Goal: Task Accomplishment & Management: Complete application form

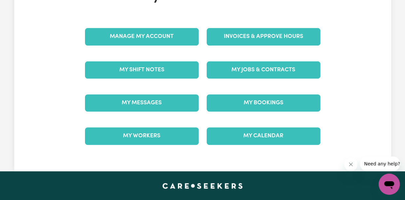
scroll to position [88, 0]
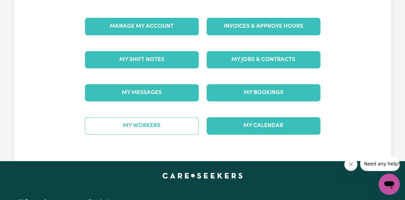
click at [152, 119] on link "My Workers" at bounding box center [142, 125] width 114 height 17
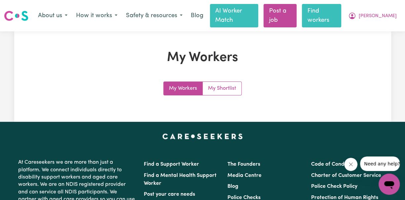
click at [341, 14] on link "Find workers" at bounding box center [321, 15] width 39 height 23
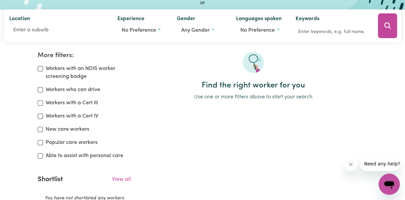
scroll to position [88, 0]
click at [41, 153] on input "Able to assist with personal care" at bounding box center [40, 155] width 5 height 5
checkbox input "true"
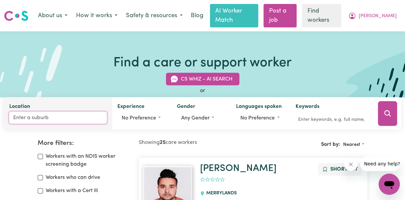
click at [40, 112] on input "Location" at bounding box center [57, 118] width 97 height 12
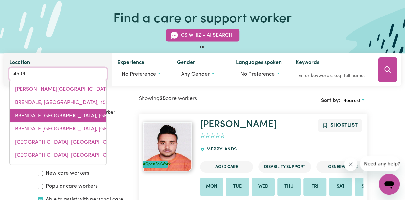
scroll to position [88, 0]
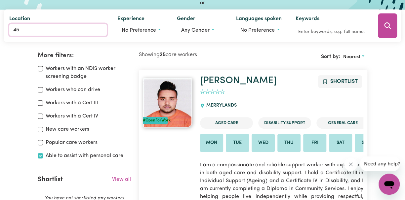
type input "4"
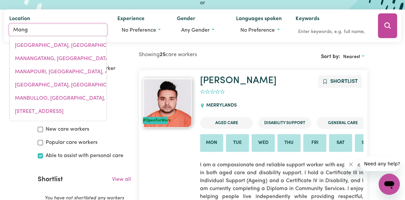
type input "Mango"
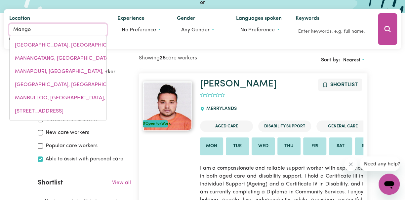
type input "[GEOGRAPHIC_DATA], [GEOGRAPHIC_DATA], 4509"
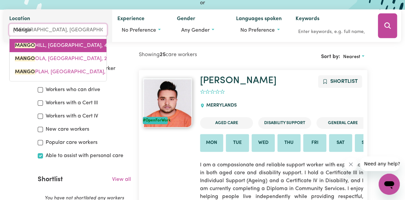
click at [52, 43] on span "[GEOGRAPHIC_DATA], [GEOGRAPHIC_DATA], 4509" at bounding box center [65, 45] width 101 height 5
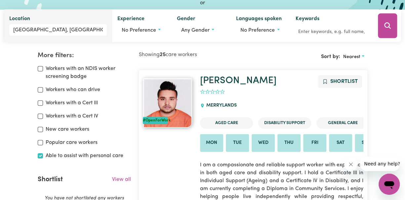
click at [389, 22] on icon "Search" at bounding box center [387, 25] width 6 height 6
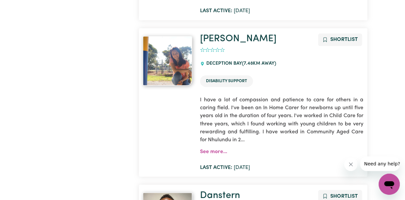
scroll to position [1741, 0]
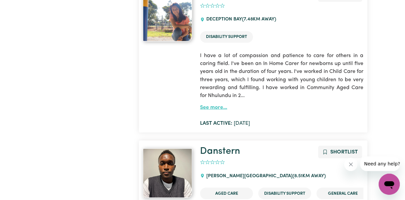
click at [214, 105] on link "See more..." at bounding box center [213, 107] width 27 height 5
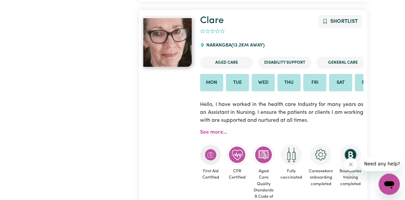
scroll to position [3371, 0]
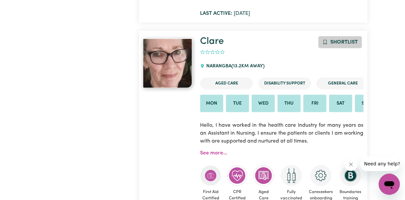
click at [343, 40] on span "Shortlist" at bounding box center [343, 42] width 27 height 5
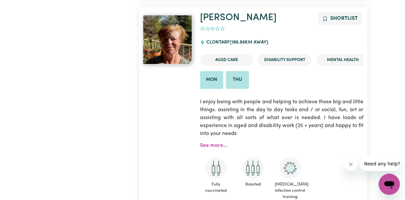
scroll to position [3856, 0]
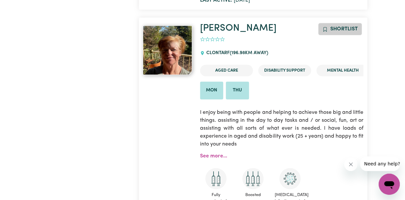
click at [340, 26] on span "Shortlist" at bounding box center [343, 28] width 27 height 5
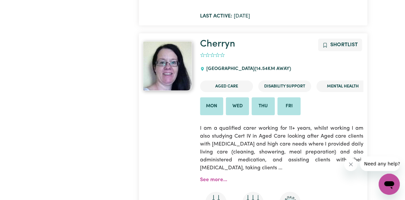
scroll to position [3591, 0]
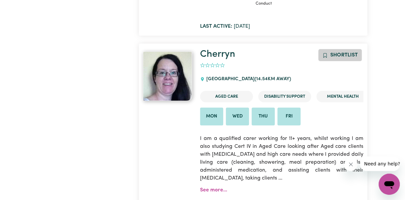
click at [343, 53] on span "Shortlist" at bounding box center [343, 55] width 27 height 5
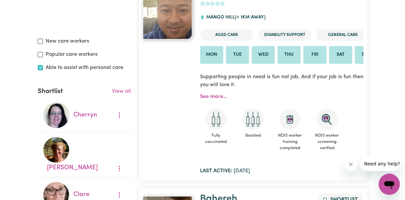
scroll to position [220, 0]
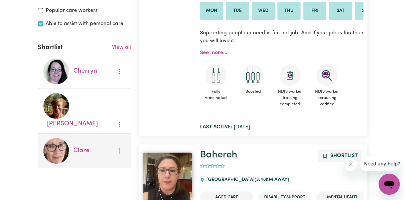
click at [119, 148] on icon "More options" at bounding box center [119, 151] width 7 height 7
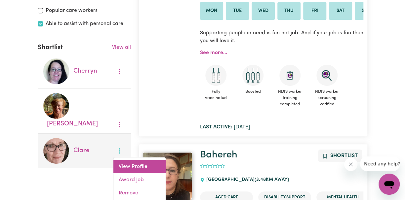
click at [125, 160] on link "View Profile" at bounding box center [139, 166] width 52 height 13
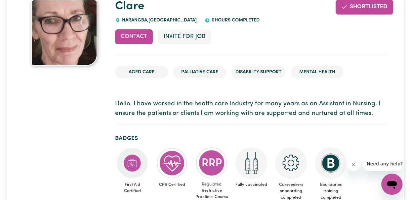
scroll to position [88, 0]
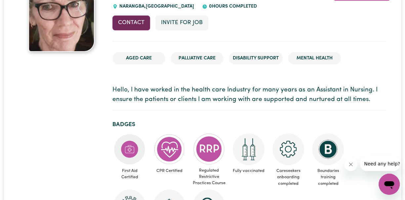
click at [135, 16] on button "Contact" at bounding box center [131, 23] width 38 height 15
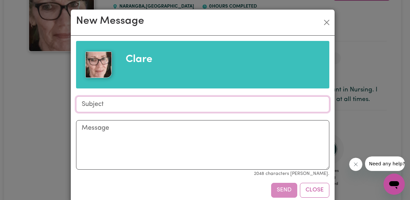
click at [131, 104] on input "Subject" at bounding box center [202, 105] width 253 height 16
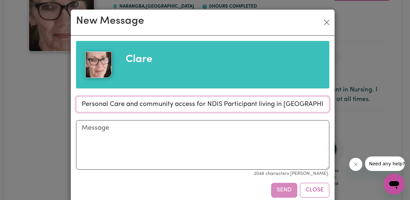
type input "Personal Care and community access for NDIS Participant living in [GEOGRAPHIC_D…"
click at [93, 129] on textarea "Message" at bounding box center [202, 145] width 253 height 50
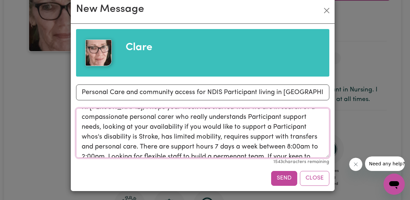
scroll to position [0, 0]
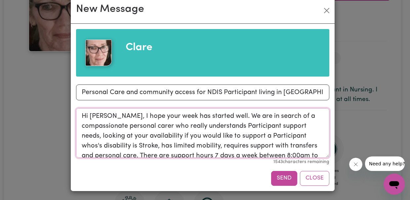
click at [305, 136] on textarea "Hi [PERSON_NAME], I hope your week has started well. We are in search of a comp…" at bounding box center [202, 133] width 253 height 50
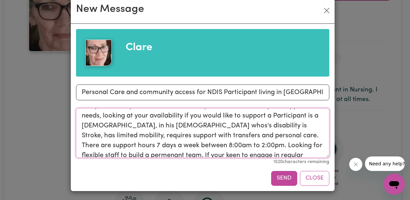
scroll to position [35, 0]
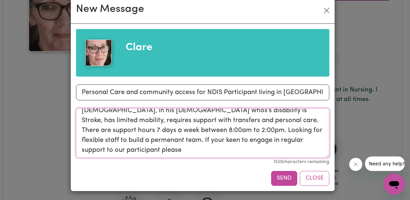
click at [109, 150] on textarea "Hi [PERSON_NAME], I hope your week has started well. We are in search of a comp…" at bounding box center [202, 133] width 253 height 50
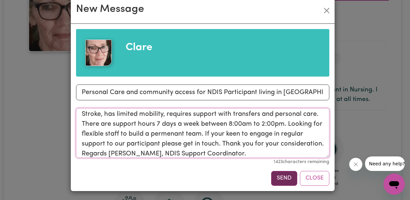
type textarea "Hi [PERSON_NAME], I hope your week has started well. We are in search of a comp…"
click at [280, 179] on button "Send" at bounding box center [284, 178] width 26 height 15
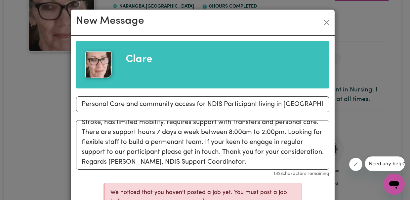
scroll to position [0, 0]
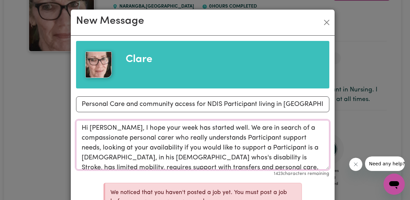
click at [79, 129] on textarea "Hi [PERSON_NAME], I hope your week has started well. We are in search of a comp…" at bounding box center [202, 145] width 253 height 50
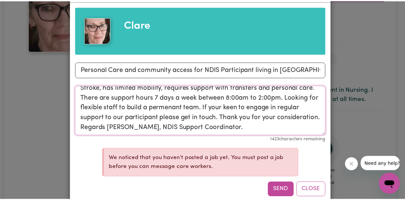
scroll to position [44, 0]
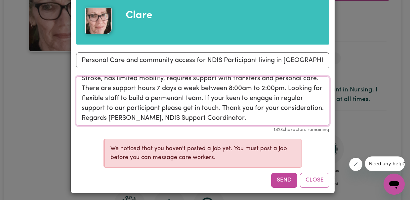
drag, startPoint x: 79, startPoint y: 129, endPoint x: 201, endPoint y: 124, distance: 122.0
click at [201, 124] on textarea "Hi [PERSON_NAME], I hope your week has started well. We are in search of a comp…" at bounding box center [202, 101] width 253 height 50
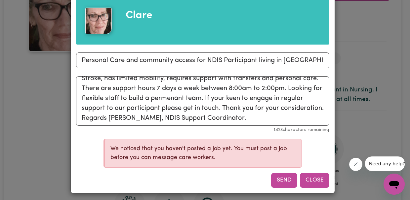
click at [314, 180] on button "Close" at bounding box center [314, 180] width 29 height 15
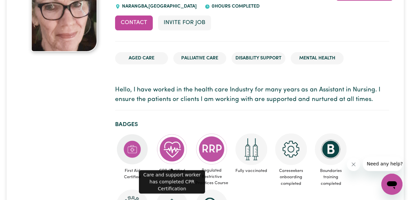
scroll to position [0, 0]
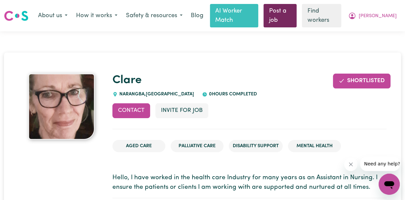
click at [296, 13] on link "Post a job" at bounding box center [279, 15] width 33 height 23
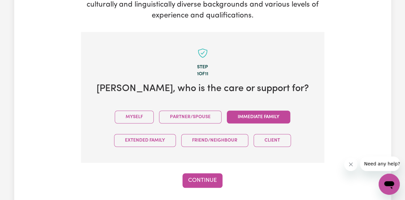
scroll to position [172, 0]
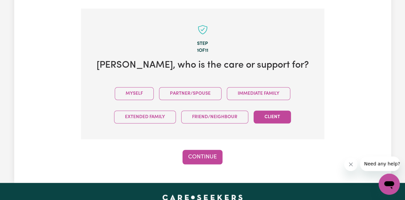
click at [270, 111] on button "Client" at bounding box center [271, 117] width 37 height 13
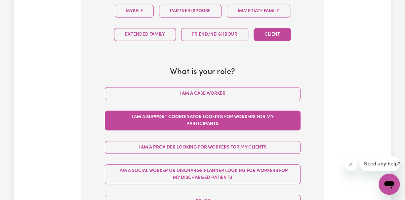
scroll to position [260, 0]
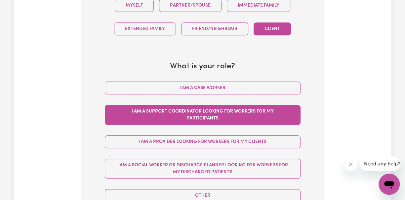
click at [207, 105] on button "I am a Support Coordinator looking for workers for my participants" at bounding box center [203, 115] width 196 height 20
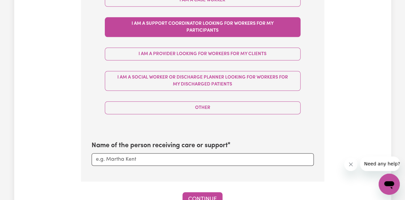
scroll to position [392, 0]
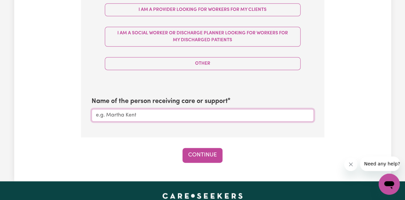
click at [144, 109] on input "Name of the person receiving care or support" at bounding box center [203, 115] width 222 height 13
type input "[PERSON_NAME]"
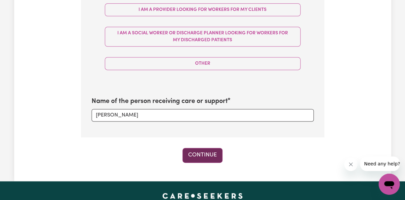
click at [201, 148] on button "Continue" at bounding box center [202, 155] width 40 height 15
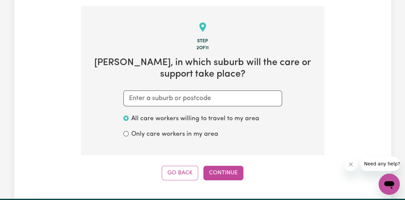
scroll to position [172, 0]
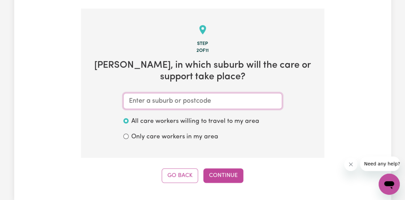
click at [162, 93] on input "text" at bounding box center [202, 101] width 159 height 16
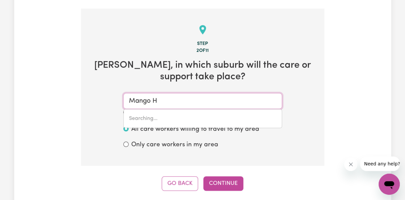
type input "Mango Hi"
type input "[PERSON_NAME], [GEOGRAPHIC_DATA], 4509"
type input "[PERSON_NAME]"
type input "Mango HilL, [GEOGRAPHIC_DATA], 4509"
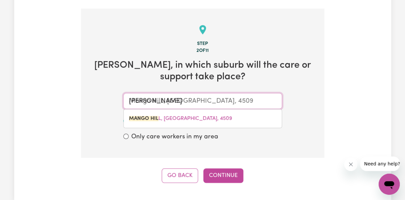
type input "Mango Hill"
type input "[GEOGRAPHIC_DATA], [GEOGRAPHIC_DATA], 4509"
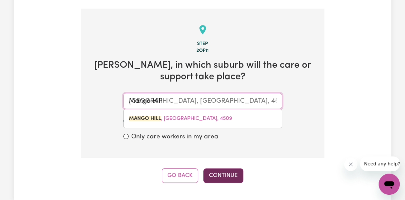
type input "Mango Hill"
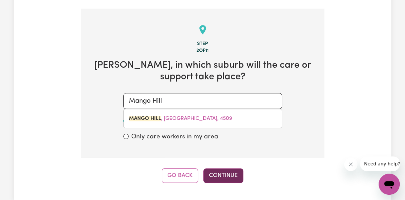
click at [217, 169] on button "Continue" at bounding box center [223, 176] width 40 height 15
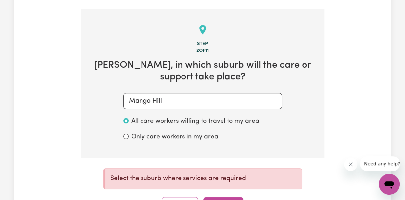
scroll to position [215, 0]
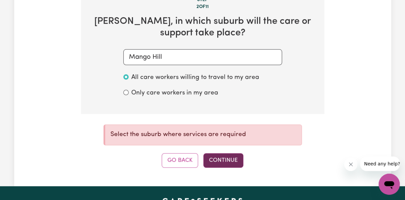
click at [220, 153] on button "Continue" at bounding box center [223, 160] width 40 height 15
type input "[GEOGRAPHIC_DATA], [GEOGRAPHIC_DATA], 4509"
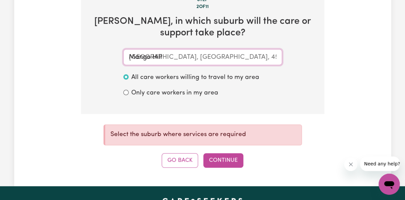
click at [180, 49] on input "Mango Hill" at bounding box center [202, 57] width 159 height 16
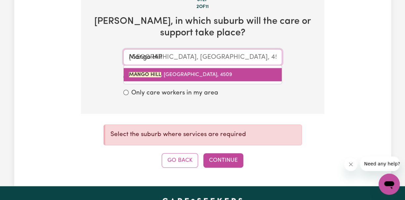
click at [180, 72] on span "[GEOGRAPHIC_DATA] , [GEOGRAPHIC_DATA], 4509" at bounding box center [180, 74] width 103 height 5
type input "[GEOGRAPHIC_DATA], [GEOGRAPHIC_DATA], 4509"
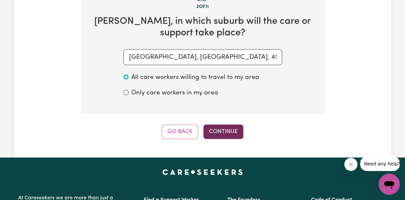
click at [227, 125] on button "Continue" at bounding box center [223, 132] width 40 height 15
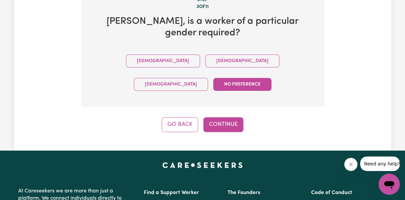
click at [271, 78] on button "No preference" at bounding box center [242, 84] width 58 height 13
click at [224, 117] on button "Continue" at bounding box center [223, 124] width 40 height 15
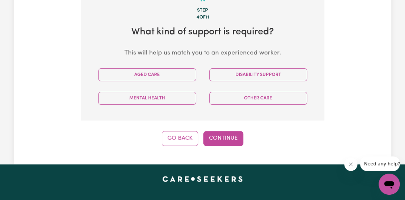
scroll to position [215, 0]
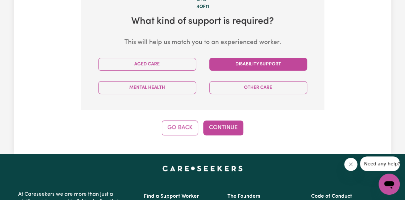
click at [257, 58] on button "Disability Support" at bounding box center [258, 64] width 98 height 13
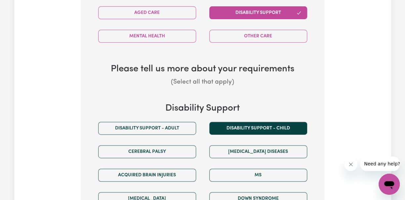
scroll to position [304, 0]
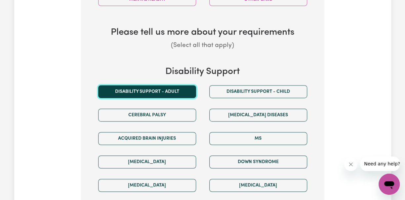
click at [174, 85] on button "Disability support - Adult" at bounding box center [147, 91] width 98 height 13
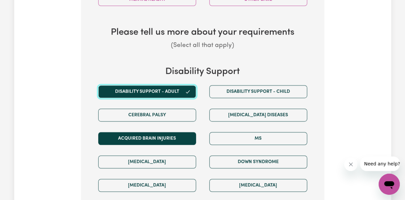
scroll to position [348, 0]
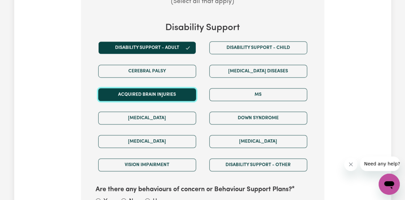
click at [152, 88] on button "Acquired Brain Injuries" at bounding box center [147, 94] width 98 height 13
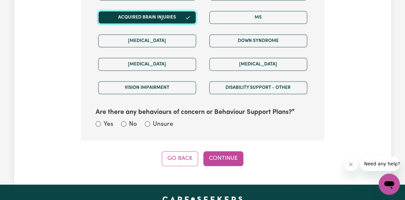
scroll to position [436, 0]
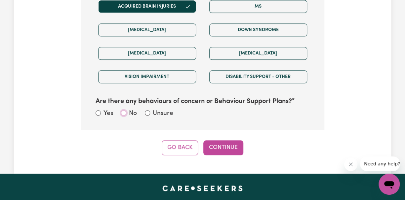
click at [123, 110] on input "No" at bounding box center [123, 112] width 5 height 5
radio input "true"
click at [227, 140] on button "Continue" at bounding box center [223, 147] width 40 height 15
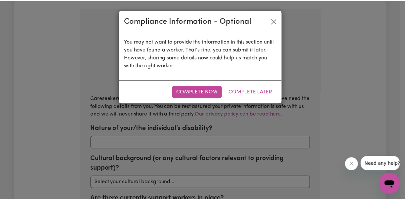
scroll to position [172, 0]
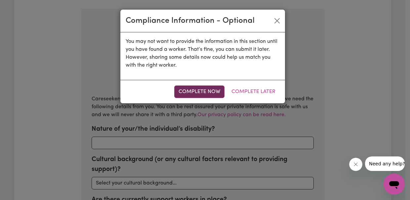
click at [199, 93] on button "Complete Now" at bounding box center [199, 92] width 50 height 13
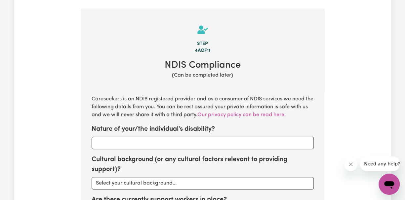
scroll to position [215, 0]
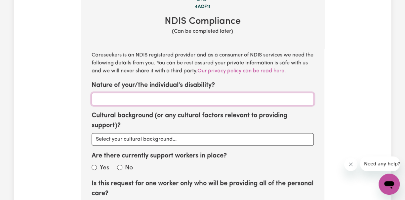
click at [140, 93] on input "Nature of your/the individual’s disability?" at bounding box center [203, 99] width 222 height 13
type input "Stroke or other Physical"
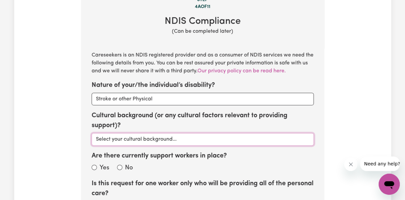
click at [133, 133] on select "Select your cultural background... [DEMOGRAPHIC_DATA] [DEMOGRAPHIC_DATA] Austra…" at bounding box center [203, 139] width 222 height 13
select select "Australian"
click at [92, 133] on select "Select your cultural background... [DEMOGRAPHIC_DATA] [DEMOGRAPHIC_DATA] Austra…" at bounding box center [203, 139] width 222 height 13
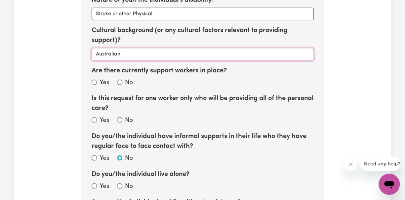
scroll to position [304, 0]
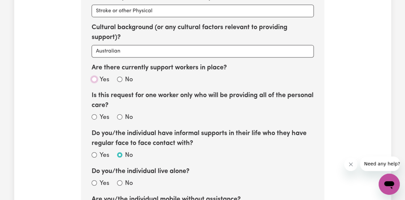
click at [94, 77] on input "Yes" at bounding box center [94, 79] width 5 height 5
radio input "true"
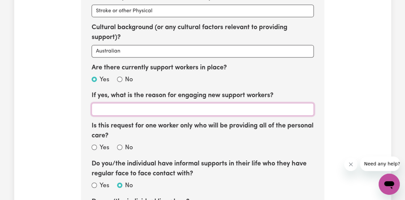
click at [113, 103] on input "If yes, what is the reason for engaging new support workers?" at bounding box center [203, 109] width 222 height 13
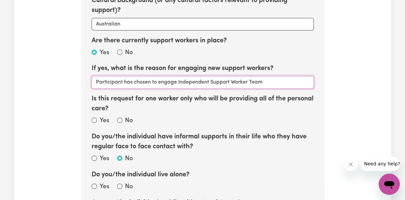
scroll to position [348, 0]
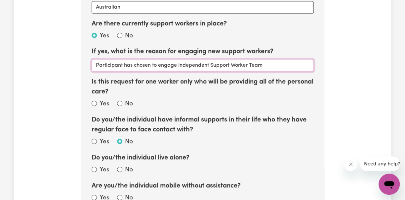
type input "Participant has chosen to engage Independent Support Worker Team"
click at [119, 101] on input "No" at bounding box center [119, 103] width 5 height 5
radio input "true"
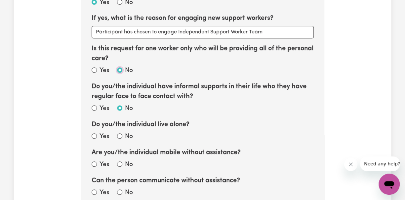
scroll to position [392, 0]
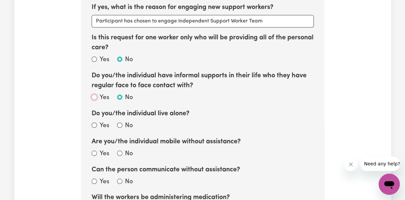
click at [93, 95] on input "Yes" at bounding box center [94, 97] width 5 height 5
radio input "true"
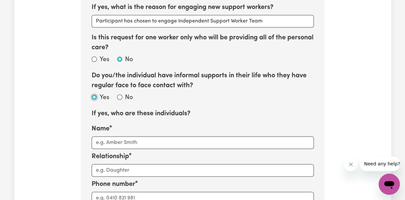
scroll to position [436, 0]
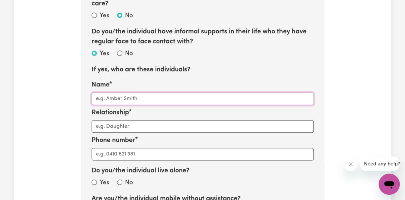
click at [114, 93] on input "Name" at bounding box center [203, 99] width 222 height 13
type input "[PERSON_NAME]"
click at [117, 120] on input "Relationship" at bounding box center [203, 126] width 222 height 13
type input "Wife and Plan Nominee"
click at [134, 148] on input "Phone number" at bounding box center [203, 154] width 222 height 13
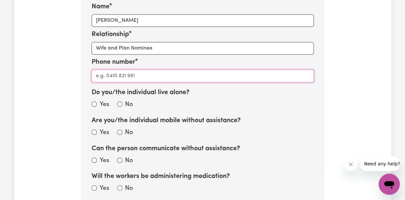
scroll to position [524, 0]
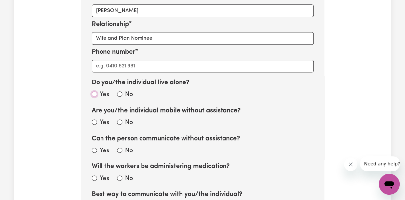
click at [94, 92] on input "Yes" at bounding box center [94, 94] width 5 height 5
radio input "true"
click at [119, 120] on input "No" at bounding box center [119, 122] width 5 height 5
radio input "true"
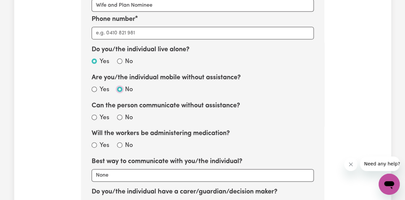
scroll to position [568, 0]
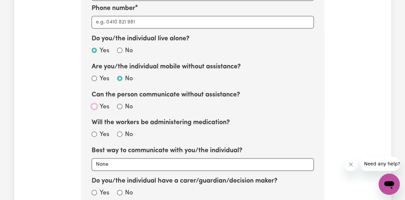
click at [94, 104] on input "Yes" at bounding box center [94, 106] width 5 height 5
radio input "true"
click at [95, 132] on input "Yes" at bounding box center [94, 134] width 5 height 5
radio input "true"
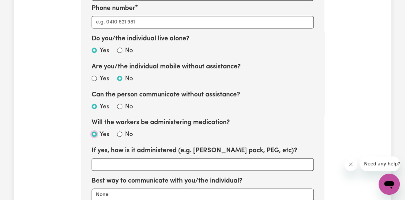
scroll to position [612, 0]
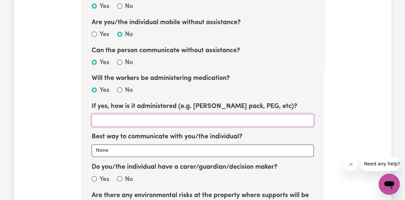
click at [115, 114] on input "If yes, how is it administered (e.g. [PERSON_NAME] pack, PEG, etc)?" at bounding box center [203, 120] width 222 height 13
type input "[PERSON_NAME] pack"
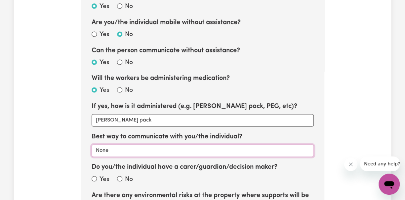
click at [126, 145] on select "None Email Call Text Through representative" at bounding box center [203, 151] width 222 height 13
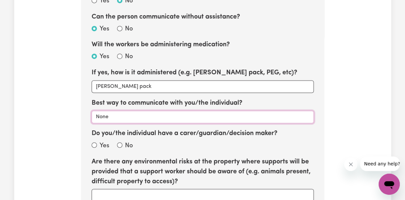
scroll to position [656, 0]
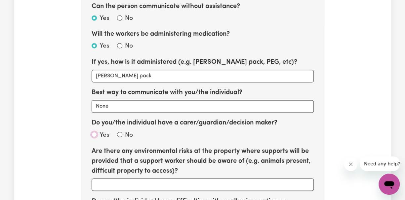
drag, startPoint x: 93, startPoint y: 126, endPoint x: 104, endPoint y: 127, distance: 11.3
click at [94, 132] on input "Yes" at bounding box center [94, 134] width 5 height 5
radio input "true"
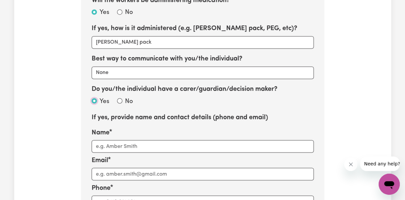
scroll to position [700, 0]
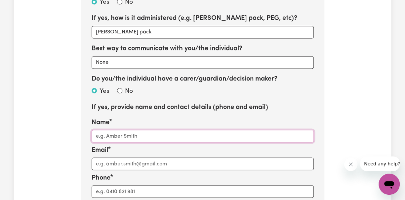
click at [125, 130] on input "Name" at bounding box center [203, 136] width 222 height 13
type input "[PERSON_NAME]"
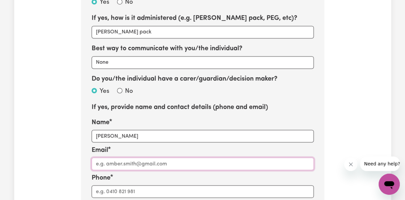
click at [118, 158] on input "Email" at bounding box center [203, 164] width 222 height 13
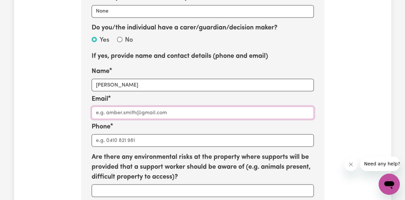
scroll to position [833, 0]
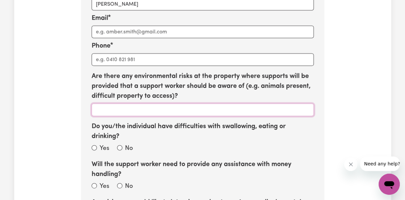
click at [123, 104] on input "Are there any environmental risks at the property where supports will be provid…" at bounding box center [203, 110] width 222 height 13
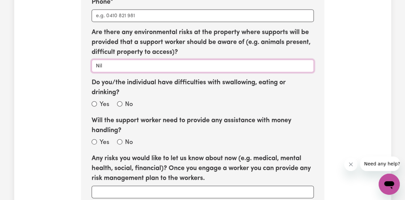
type input "Nil"
click at [95, 101] on input "Do you/the individual have difficulties with swallowing, eating or drinking?" at bounding box center [94, 103] width 5 height 5
radio input "true"
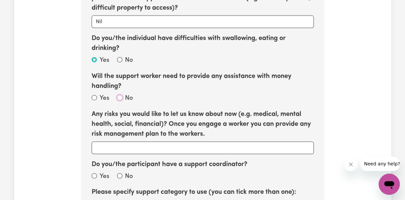
click at [120, 95] on input "No" at bounding box center [119, 97] width 5 height 5
radio input "true"
click at [116, 142] on input "Any risks you would like to let us know about now (e.g. medical, mental health,…" at bounding box center [203, 148] width 222 height 13
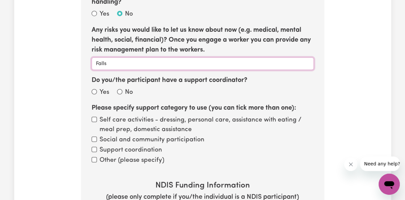
scroll to position [1009, 0]
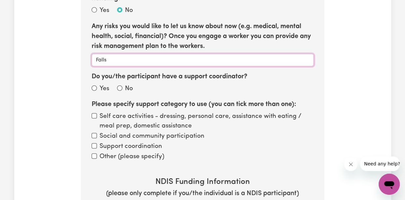
type input "Falls"
click at [95, 86] on input "Yes" at bounding box center [94, 88] width 5 height 5
radio input "true"
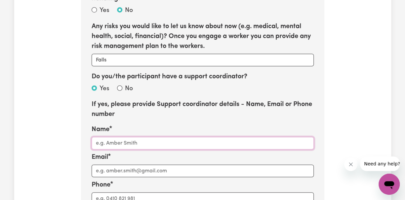
click at [120, 137] on input "Name" at bounding box center [203, 143] width 222 height 13
type input "[PERSON_NAME]"
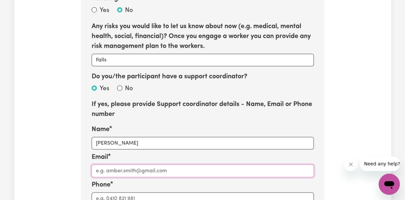
click at [110, 165] on input "Email" at bounding box center [203, 171] width 222 height 13
type input "[EMAIL_ADDRESS][DOMAIN_NAME]"
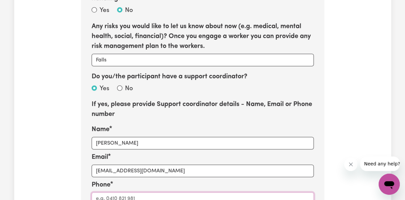
type input "0478641299"
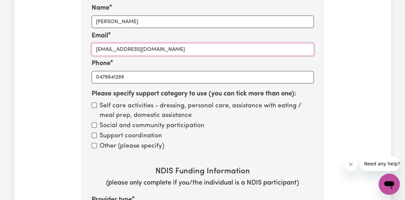
scroll to position [1141, 0]
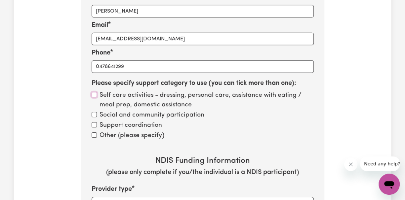
click at [93, 92] on input "Self care activities - dressing, personal care, assistance with eating / meal p…" at bounding box center [94, 94] width 5 height 5
checkbox input "true"
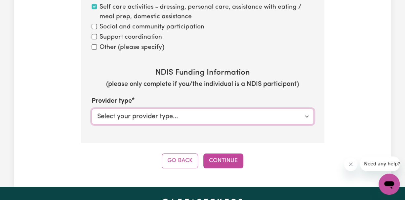
click at [307, 109] on select "Select your provider type... Privately NDIS Funding Plan Managed NDIS Funding S…" at bounding box center [203, 117] width 222 height 16
click at [92, 109] on select "Select your provider type... Privately NDIS Funding Plan Managed NDIS Funding S…" at bounding box center [203, 117] width 222 height 16
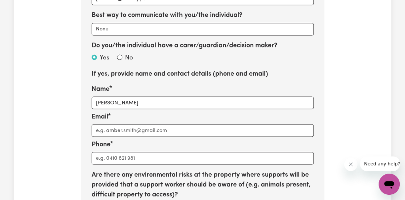
scroll to position [744, 0]
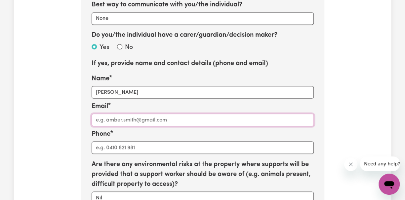
click at [111, 114] on input "Email" at bounding box center [203, 120] width 222 height 13
paste input "[EMAIL_ADDRESS][DOMAIN_NAME]"
select select "null"
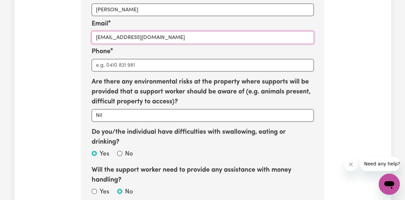
scroll to position [833, 0]
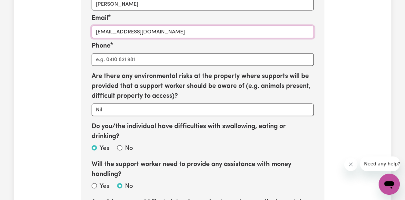
type input "[EMAIL_ADDRESS][DOMAIN_NAME]"
click at [114, 54] on input "Phone" at bounding box center [203, 60] width 222 height 13
click at [99, 54] on input "Phone" at bounding box center [203, 60] width 222 height 13
paste input "0409 495 545"
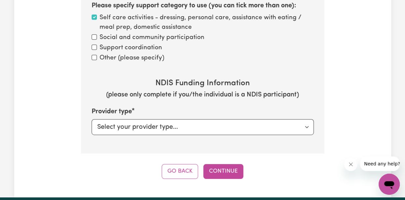
scroll to position [1229, 0]
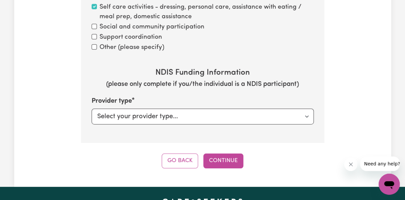
type input "0409 495 545"
click at [149, 109] on select "Select your provider type... Privately NDIS Funding Plan Managed NDIS Funding S…" at bounding box center [203, 117] width 222 height 16
select select "NDIS_FUNDING_PLAN_MANAGED"
click at [92, 109] on select "Select your provider type... Privately NDIS Funding Plan Managed NDIS Funding S…" at bounding box center [203, 117] width 222 height 16
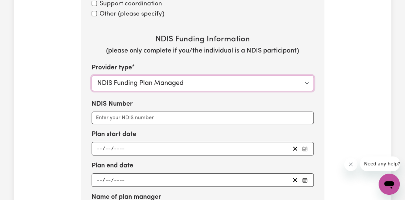
scroll to position [1273, 0]
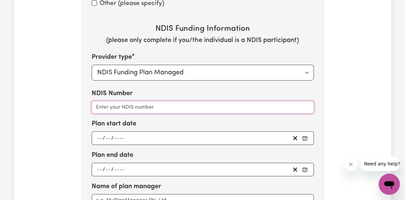
click at [107, 101] on input "NDIS Number" at bounding box center [203, 107] width 222 height 13
click at [100, 101] on input "NDIS Number" at bounding box center [203, 107] width 222 height 13
paste input "534936840"
type input "534936840"
click at [98, 134] on input "number" at bounding box center [100, 138] width 6 height 9
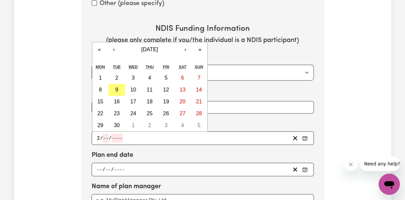
type input "21"
type input "11"
type input "0002-11-21"
type input "2"
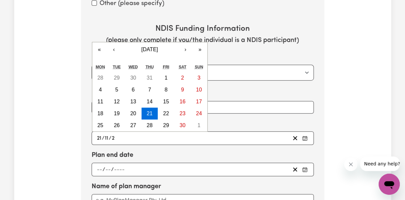
type input "0020-11-21"
type input "20"
type input "0202-11-21"
type input "202"
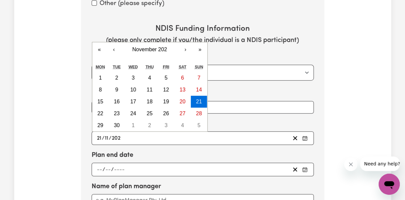
type input "[DATE]"
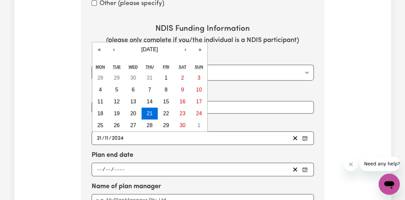
type input "2024"
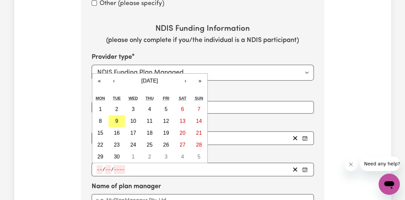
click at [98, 165] on input "number" at bounding box center [100, 169] width 6 height 9
type input "20"
type input "11"
type input "0002-11-20"
type input "2"
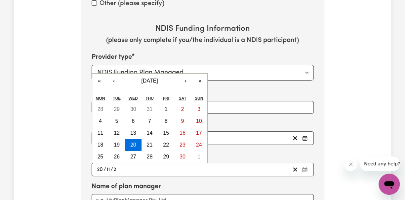
type input "0020-11-20"
type input "20"
type input "0202-11-20"
type input "202"
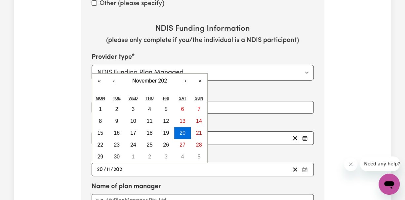
type input "[DATE]"
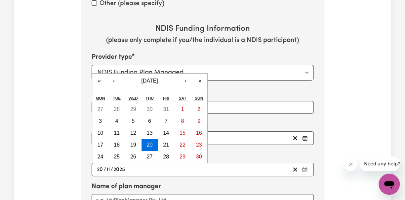
type input "2025"
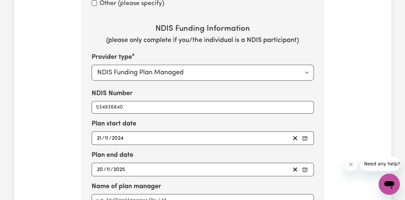
click at [227, 182] on div "Name of plan manager" at bounding box center [203, 194] width 222 height 25
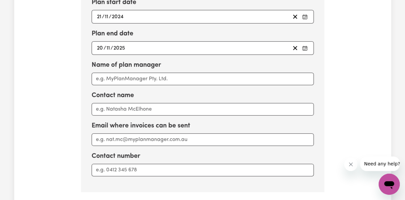
scroll to position [1405, 0]
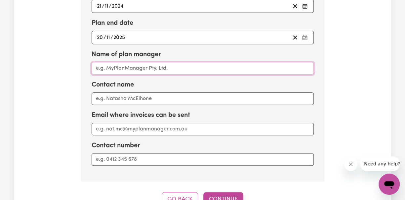
click at [138, 62] on input "Name of plan manager" at bounding box center [203, 68] width 222 height 13
type input "R"
type input "[PERSON_NAME] Manager"
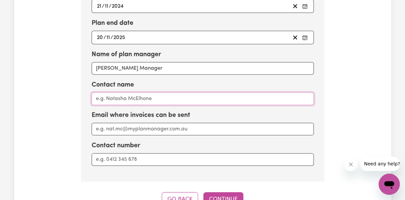
click at [124, 93] on input "Contact name" at bounding box center [203, 99] width 222 height 13
type input "[PERSON_NAME]"
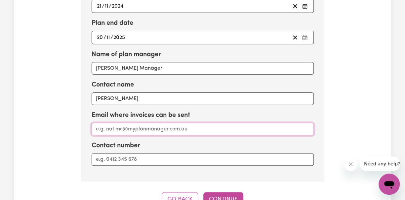
click at [124, 123] on input "Email where invoices can be sent" at bounding box center [203, 129] width 222 height 13
type input "[EMAIL_ADDRESS][DOMAIN_NAME]"
click at [121, 153] on input "Contact number" at bounding box center [203, 159] width 222 height 13
click at [95, 153] on input "Contact number" at bounding box center [203, 159] width 222 height 13
paste input "1800 780 964"
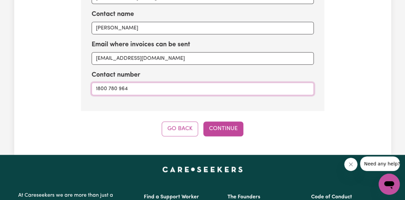
scroll to position [1493, 0]
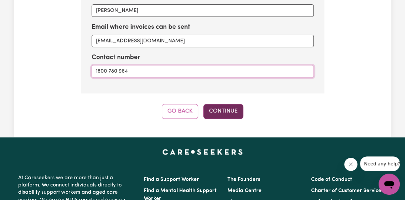
type input "1800 780 964"
click at [226, 104] on button "Continue" at bounding box center [223, 111] width 40 height 15
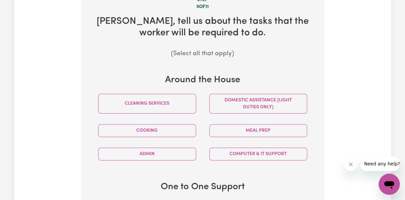
scroll to position [260, 0]
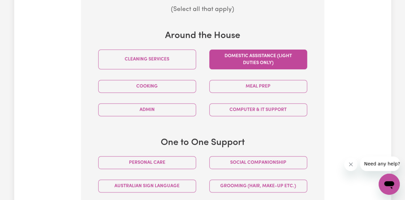
click at [241, 56] on button "Domestic assistance (light duties only)" at bounding box center [258, 60] width 98 height 20
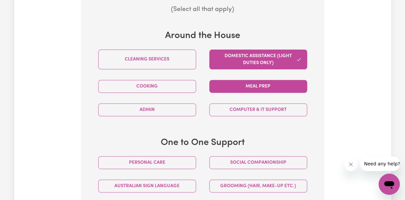
click at [261, 80] on button "Meal prep" at bounding box center [258, 86] width 98 height 13
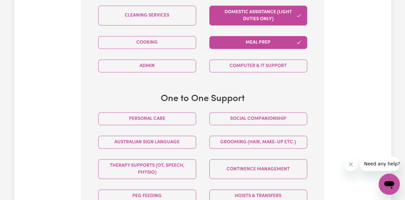
scroll to position [348, 0]
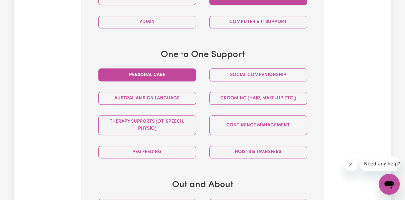
click at [152, 68] on button "Personal care" at bounding box center [147, 74] width 98 height 13
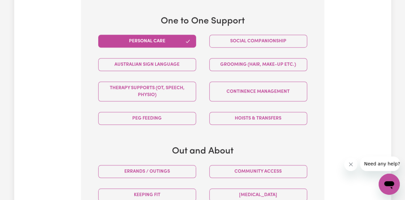
scroll to position [392, 0]
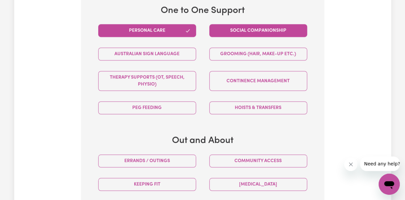
click at [252, 24] on button "Social companionship" at bounding box center [258, 30] width 98 height 13
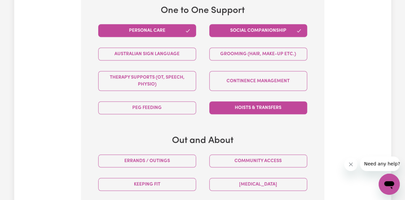
click at [253, 101] on button "Hoists & transfers" at bounding box center [258, 107] width 98 height 13
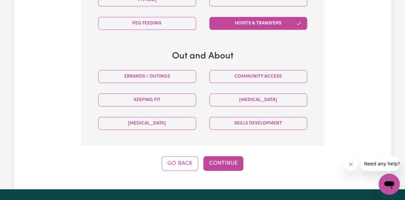
scroll to position [480, 0]
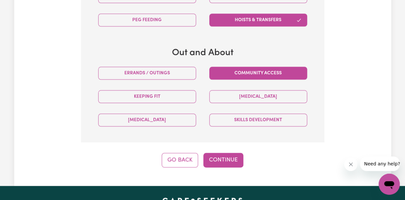
click at [249, 67] on button "Community access" at bounding box center [258, 73] width 98 height 13
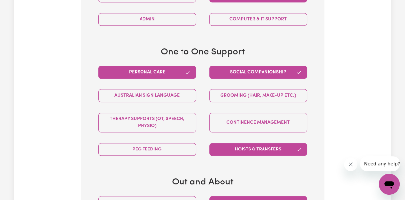
scroll to position [348, 0]
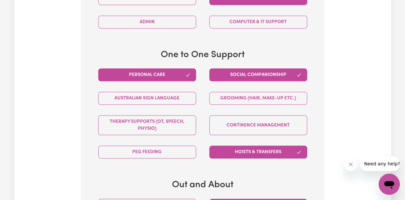
click at [261, 68] on button "Social companionship" at bounding box center [258, 74] width 98 height 13
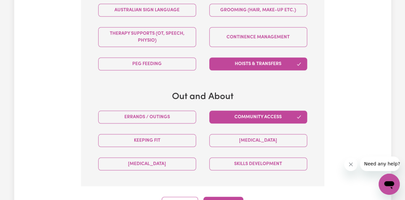
scroll to position [392, 0]
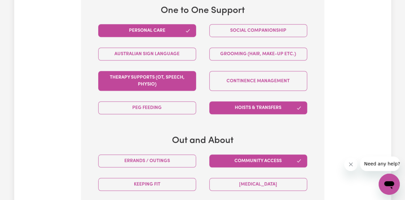
click at [138, 75] on button "Therapy Supports (OT, speech, physio)" at bounding box center [147, 81] width 98 height 20
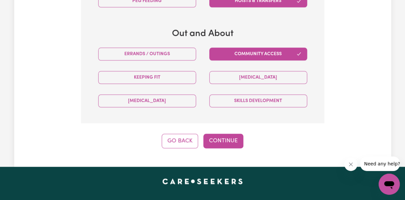
scroll to position [524, 0]
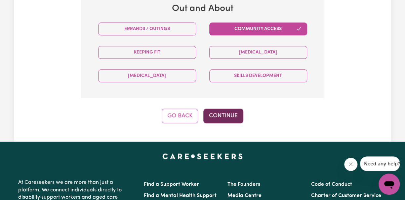
click at [225, 109] on button "Continue" at bounding box center [223, 116] width 40 height 15
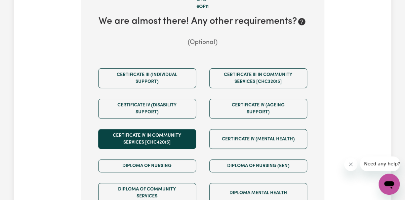
scroll to position [260, 0]
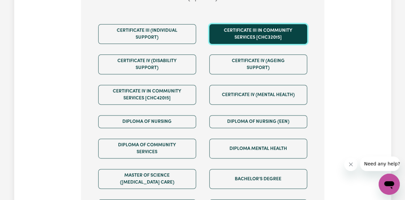
click at [233, 29] on button "Certificate III in Community Services [CHC32015]" at bounding box center [258, 34] width 98 height 20
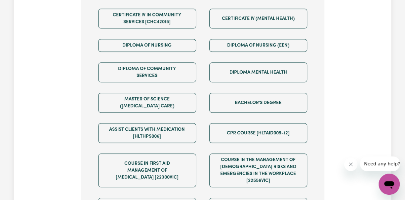
scroll to position [348, 0]
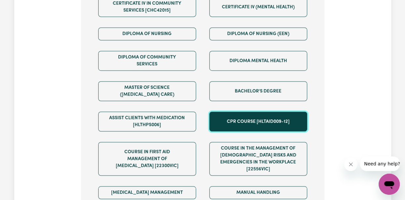
click at [236, 113] on button "CPR Course [HLTAID009-12]" at bounding box center [258, 122] width 98 height 20
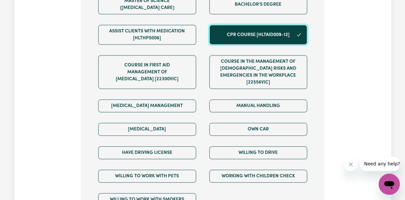
scroll to position [436, 0]
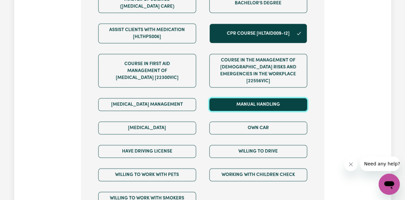
click at [245, 98] on button "Manual Handling" at bounding box center [258, 104] width 98 height 13
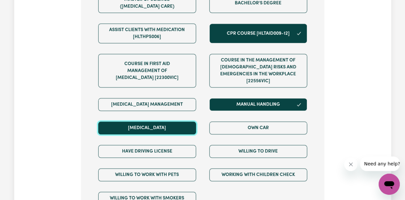
click at [166, 122] on button "[MEDICAL_DATA]" at bounding box center [147, 128] width 98 height 13
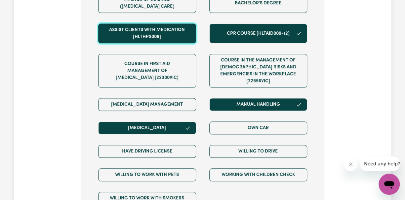
click at [164, 25] on button "Assist clients with medication [HLTHPS006]" at bounding box center [147, 33] width 98 height 20
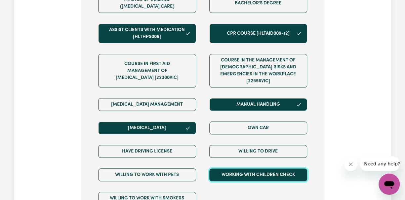
click at [245, 169] on button "Working with Children Check" at bounding box center [258, 175] width 98 height 13
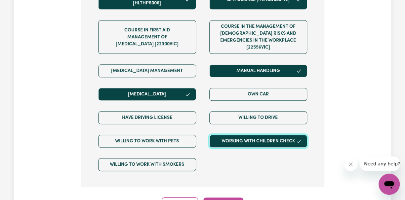
scroll to position [480, 0]
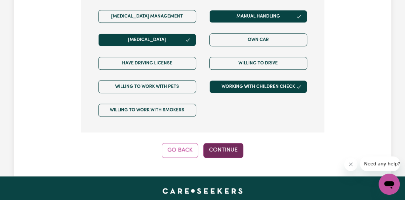
click at [226, 143] on button "Continue" at bounding box center [223, 150] width 40 height 15
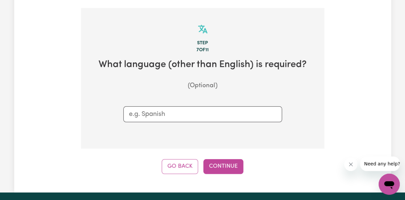
scroll to position [172, 0]
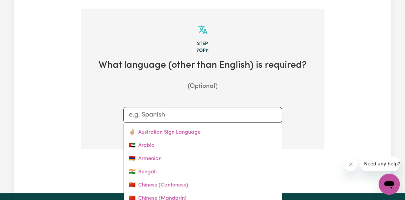
click at [171, 110] on input "text" at bounding box center [202, 115] width 147 height 10
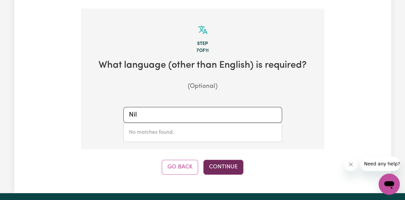
type input "Nil"
click at [207, 160] on button "Continue" at bounding box center [223, 167] width 40 height 15
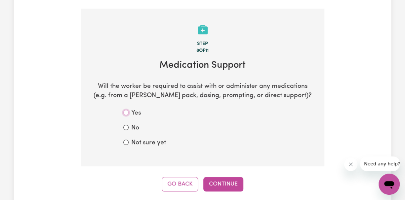
click at [125, 110] on input "Yes" at bounding box center [125, 112] width 5 height 5
radio input "true"
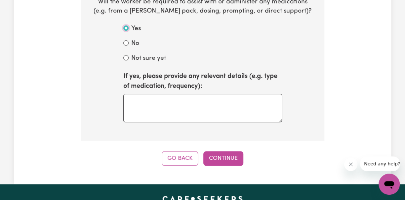
scroll to position [260, 0]
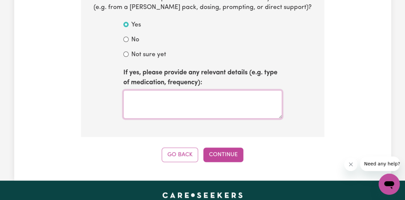
click at [150, 92] on textarea at bounding box center [202, 104] width 159 height 28
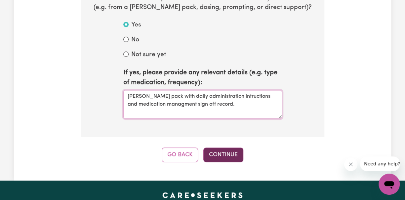
type textarea "[PERSON_NAME] pack with daily administration intructions and medication managme…"
click at [213, 148] on button "Continue" at bounding box center [223, 155] width 40 height 15
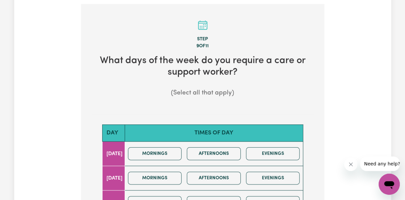
scroll to position [220, 0]
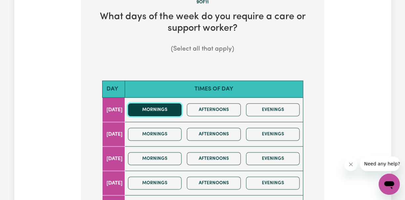
click at [163, 103] on button "Mornings" at bounding box center [155, 109] width 54 height 13
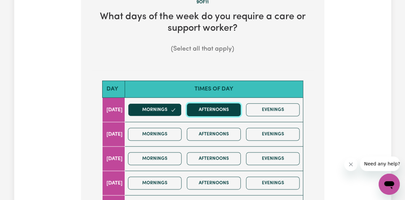
click at [225, 103] on button "Afternoons" at bounding box center [214, 109] width 54 height 13
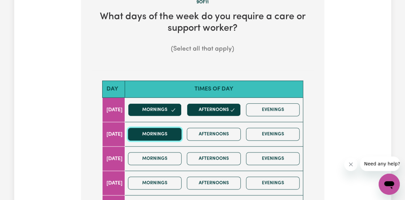
click at [157, 128] on button "Mornings" at bounding box center [155, 134] width 54 height 13
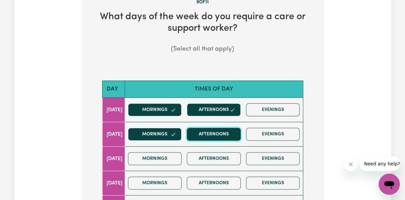
click at [222, 128] on button "Afternoons" at bounding box center [214, 134] width 54 height 13
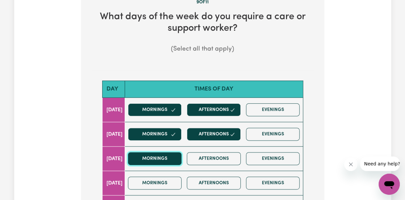
click at [169, 152] on button "Mornings" at bounding box center [155, 158] width 54 height 13
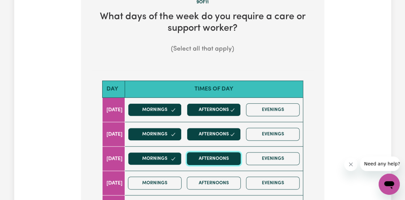
click at [219, 152] on button "Afternoons" at bounding box center [214, 158] width 54 height 13
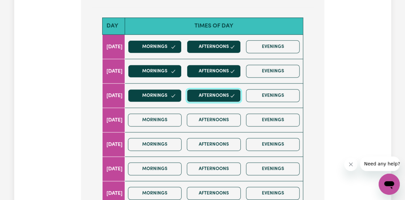
scroll to position [308, 0]
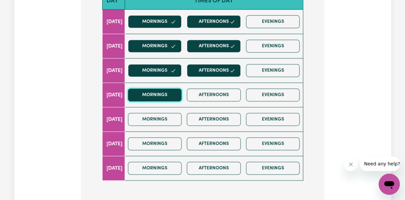
click at [168, 89] on button "Mornings" at bounding box center [155, 95] width 54 height 13
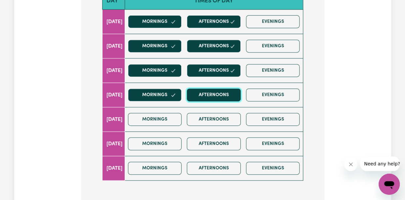
click at [219, 89] on button "Afternoons" at bounding box center [214, 95] width 54 height 13
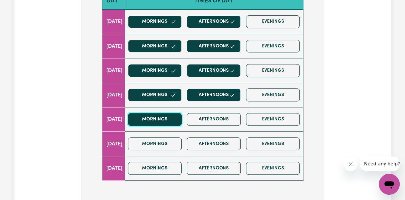
click at [161, 113] on button "Mornings" at bounding box center [155, 119] width 54 height 13
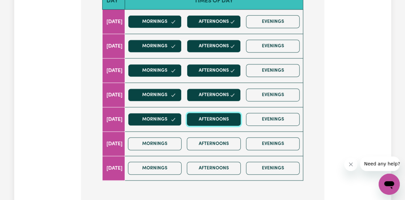
click at [224, 113] on button "Afternoons" at bounding box center [214, 119] width 54 height 13
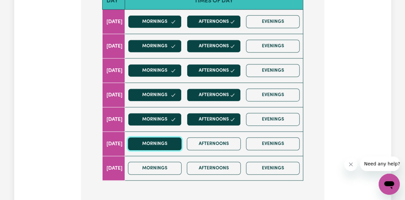
click at [168, 137] on button "Mornings" at bounding box center [155, 143] width 54 height 13
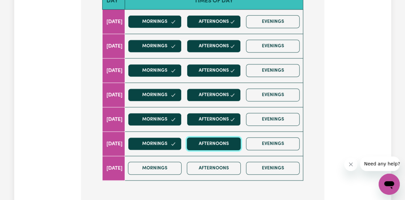
click at [211, 137] on button "Afternoons" at bounding box center [214, 143] width 54 height 13
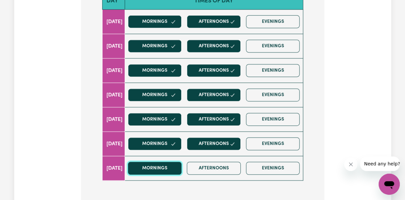
click at [162, 162] on button "Mornings" at bounding box center [155, 168] width 54 height 13
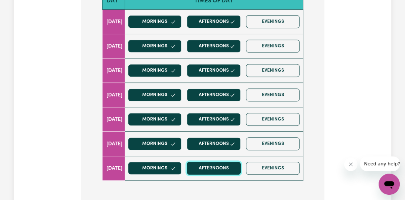
click at [220, 162] on button "Afternoons" at bounding box center [214, 168] width 54 height 13
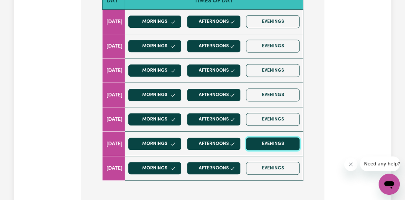
click at [273, 137] on button "Evenings" at bounding box center [273, 143] width 54 height 13
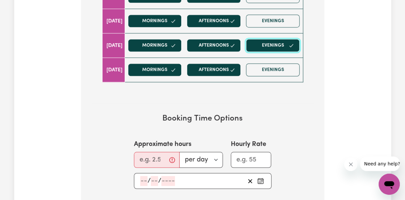
scroll to position [352, 0]
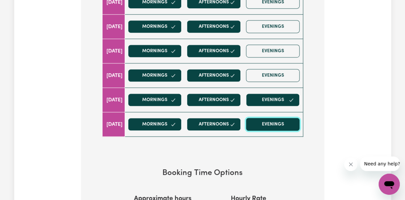
click at [278, 118] on button "Evenings" at bounding box center [273, 124] width 54 height 13
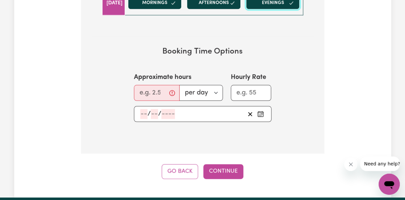
scroll to position [484, 0]
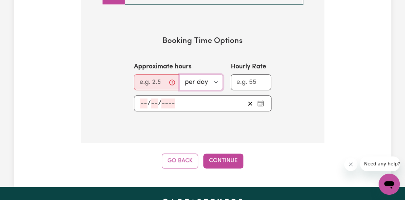
click at [215, 74] on select "per day per week" at bounding box center [201, 82] width 44 height 16
click at [179, 74] on select "per day per week" at bounding box center [201, 82] width 44 height 16
click at [149, 74] on input "Approximate hours" at bounding box center [157, 82] width 46 height 16
type input "12"
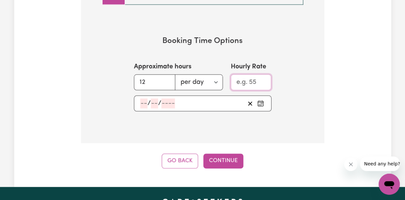
click at [235, 74] on input "Hourly Rate" at bounding box center [251, 82] width 41 height 16
type input "50"
click at [143, 96] on div "/ /" at bounding box center [202, 104] width 137 height 16
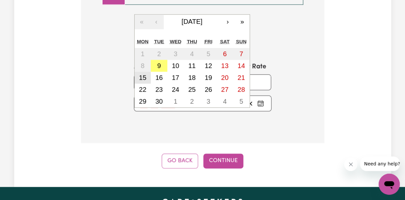
click at [144, 74] on abbr "15" at bounding box center [142, 77] width 7 height 7
type input "[DATE]"
type input "15"
type input "9"
type input "2025"
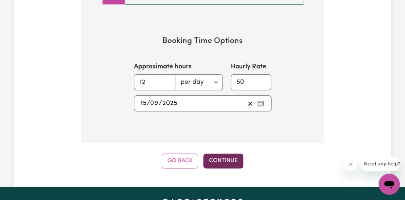
click at [223, 154] on button "Continue" at bounding box center [223, 161] width 40 height 15
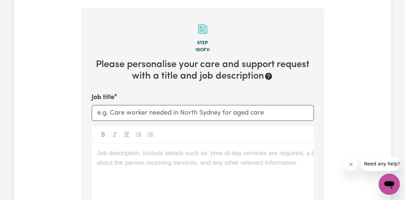
scroll to position [172, 0]
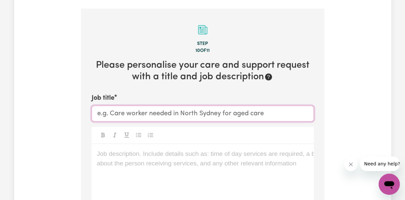
click at [148, 106] on input "Job title" at bounding box center [203, 114] width 222 height 16
click at [97, 106] on input "Care worker required in [GEOGRAPHIC_DATA]" at bounding box center [203, 114] width 222 height 16
click at [167, 107] on input "Consistent Care worker required in [GEOGRAPHIC_DATA]" at bounding box center [203, 114] width 222 height 16
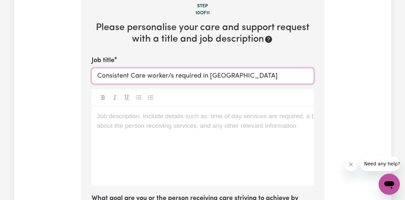
scroll to position [260, 0]
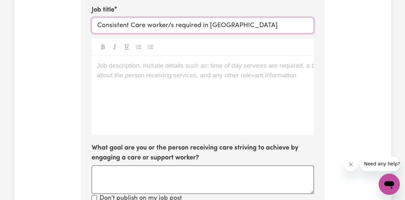
type input "Consistent Care worker/s required in [GEOGRAPHIC_DATA]"
click at [106, 61] on p "Job description. Include details such as: time of day services are required, a …" at bounding box center [203, 66] width 212 height 10
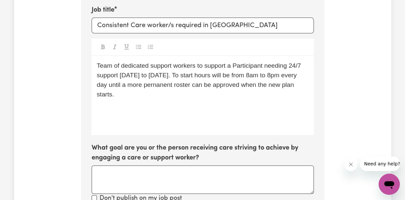
click at [242, 78] on span "Team of dedicated support workers to support a Participant needing 24/7 support…" at bounding box center [200, 79] width 206 height 35
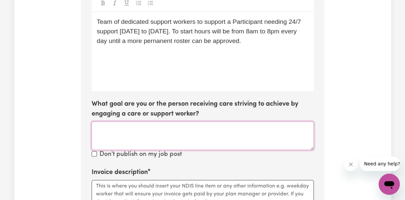
click at [103, 122] on textarea "What goal are you or the person receiving care striving to achieve by engaging …" at bounding box center [203, 136] width 222 height 28
paste textarea "I would like to increase my overall level of independence, so that I don’t rely…"
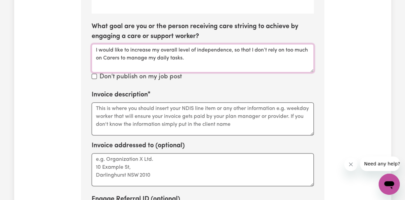
scroll to position [392, 0]
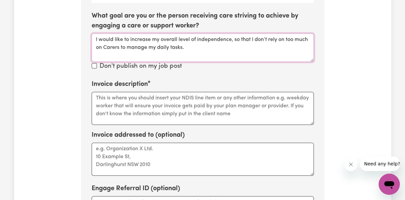
type textarea "I would like to increase my overall level of independence, so that I don’t rely…"
click at [93, 63] on input "Don't publish on my job post" at bounding box center [94, 65] width 5 height 5
checkbox input "true"
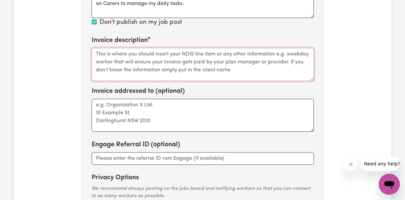
click at [98, 48] on textarea "Invoice description" at bounding box center [203, 64] width 222 height 33
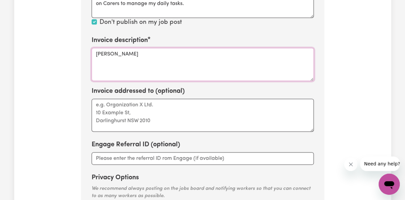
type textarea "[PERSON_NAME]"
click at [145, 104] on textarea "Invoice addressed to (optional)" at bounding box center [203, 115] width 222 height 33
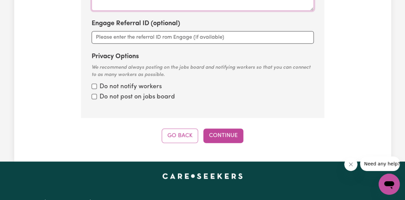
scroll to position [568, 0]
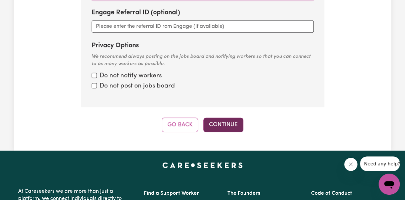
type textarea "[PERSON_NAME] Manager"
click at [223, 118] on button "Continue" at bounding box center [223, 125] width 40 height 15
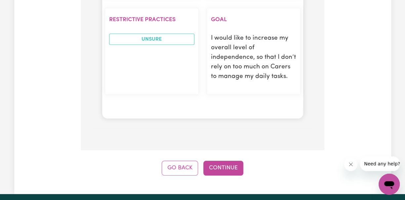
scroll to position [1185, 0]
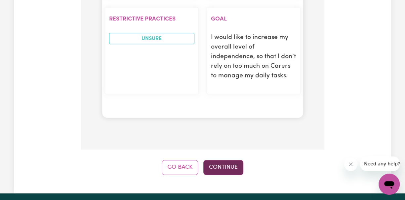
click at [220, 160] on button "Continue" at bounding box center [223, 167] width 40 height 15
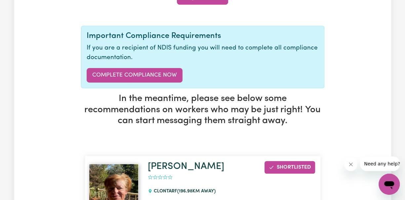
scroll to position [176, 0]
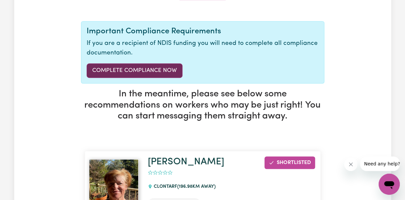
click at [146, 63] on link "Complete Compliance Now" at bounding box center [135, 70] width 96 height 15
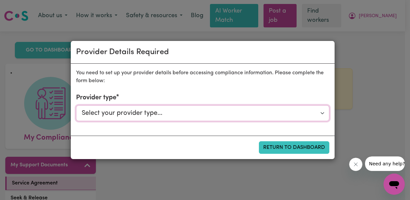
click at [155, 115] on select "Select your provider type... Privately Aged Care / Home Care Package NDIS Fundi…" at bounding box center [202, 113] width 253 height 16
select select "NDIS_FUNDING_PLAN_MANAGED"
click at [76, 105] on select "Select your provider type... Privately Aged Care / Home Care Package NDIS Fundi…" at bounding box center [202, 113] width 253 height 16
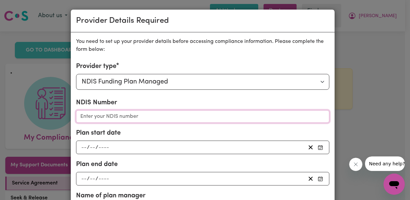
click at [140, 116] on input "NDIS Number" at bounding box center [202, 116] width 253 height 13
click at [97, 115] on input "NDIS Number" at bounding box center [202, 116] width 253 height 13
paste input "534936840"
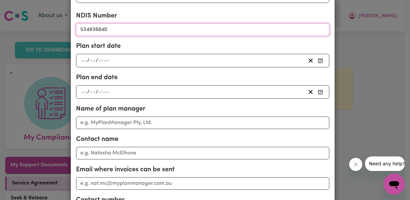
scroll to position [88, 0]
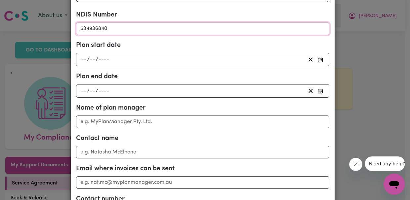
type input "534936840"
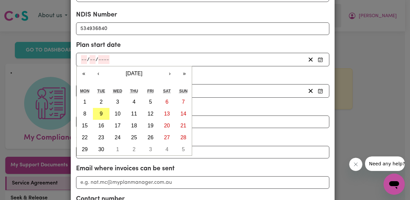
click at [81, 58] on input "number" at bounding box center [84, 59] width 6 height 9
type input "21"
type input "11"
type input "0002-11-21"
type input "2"
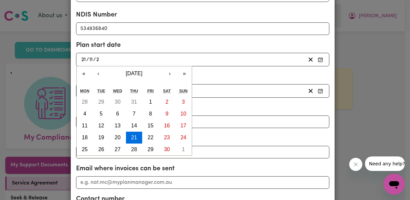
type input "0020-11-21"
type input "20"
type input "0202-11-21"
type input "202"
type input "[DATE]"
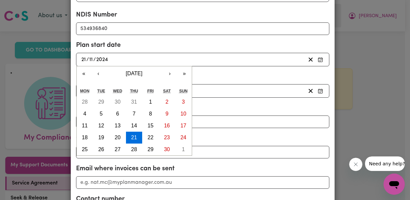
type input "2024"
click at [204, 75] on div "Plan end date / /" at bounding box center [202, 85] width 253 height 26
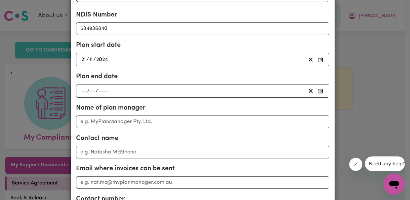
click at [76, 90] on div "/ /" at bounding box center [202, 91] width 253 height 14
click at [81, 89] on input "number" at bounding box center [84, 91] width 6 height 9
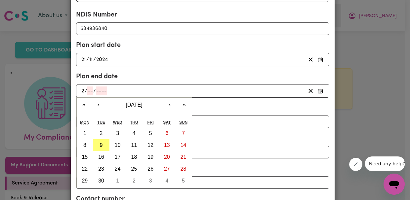
type input "20"
type input "11"
type input "0002-11-20"
type input "2"
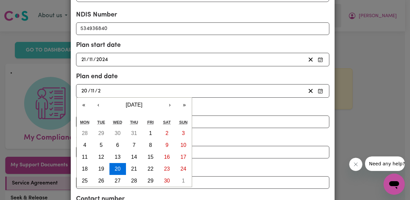
type input "0020-11-20"
type input "202"
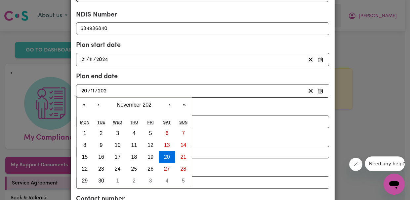
type input "[DATE]"
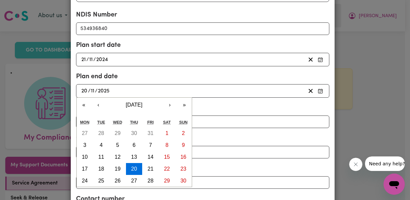
type input "2025"
click at [204, 72] on div "Plan end date [DATE] [DATE] « ‹ [DATE] › » Mon Tue Wed Thu Fri Sat Sun 27 28 29…" at bounding box center [202, 85] width 253 height 26
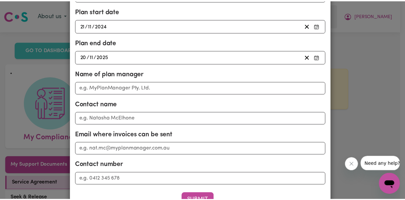
scroll to position [132, 0]
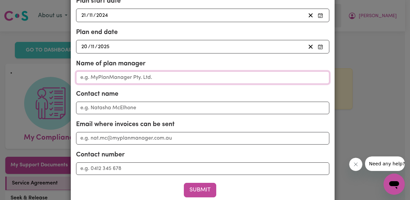
click at [121, 76] on input "Name of plan manager" at bounding box center [202, 77] width 253 height 13
type input "[PERSON_NAME] Manager"
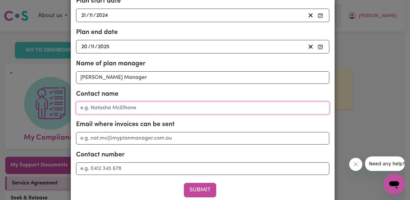
click at [102, 106] on input "Contact name" at bounding box center [202, 108] width 253 height 13
type input "[PERSON_NAME]"
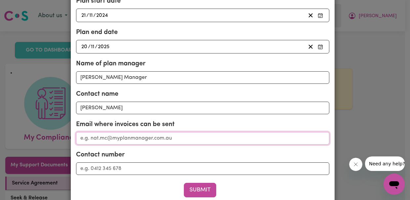
click at [103, 138] on input "Email where invoices can be sent" at bounding box center [202, 138] width 253 height 13
type input "[EMAIL_ADDRESS][DOMAIN_NAME]"
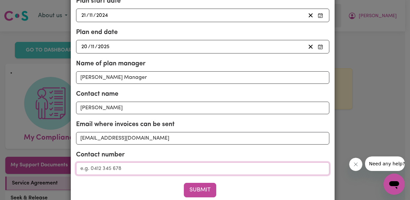
click at [99, 167] on input "Contact number" at bounding box center [202, 169] width 253 height 13
click at [95, 165] on input "Contact number" at bounding box center [202, 169] width 253 height 13
paste input "0481 893 193"
type input "0481 893 193"
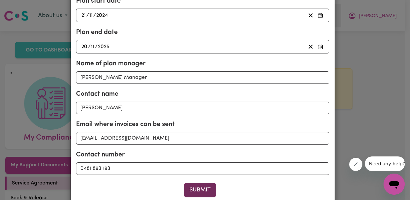
click at [202, 187] on button "Submit" at bounding box center [200, 190] width 32 height 15
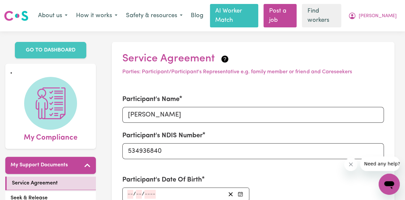
scroll to position [88, 0]
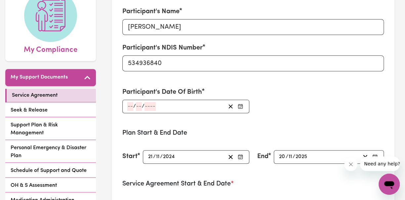
click at [128, 102] on input "number" at bounding box center [130, 106] width 6 height 9
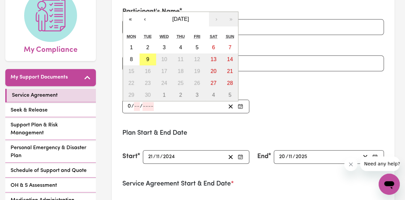
type input "04"
type input "11"
type input "0001-11-04"
type input "4"
type input "1"
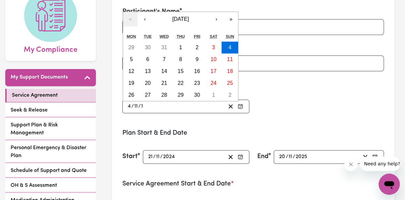
type input "0019-11-04"
type input "19"
type input "0196-11-04"
type input "196"
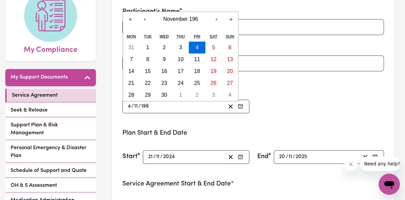
type input "[DATE]"
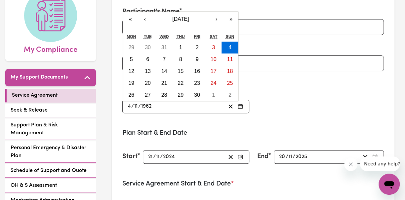
type input "1962"
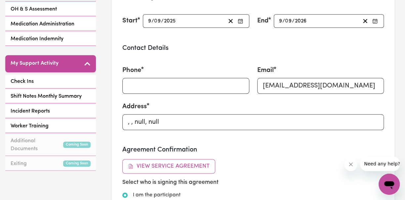
scroll to position [0, 0]
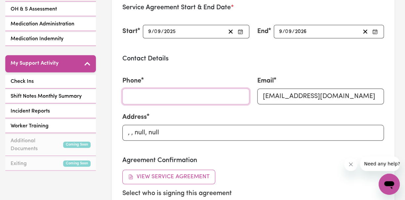
click at [150, 89] on input "Phone" at bounding box center [185, 97] width 127 height 16
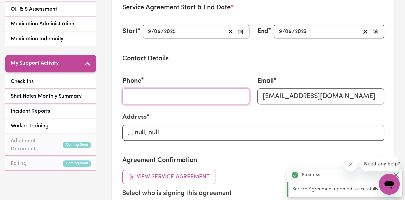
type input "[DATE]"
type input "4"
type input "11"
type input "1962"
click at [133, 89] on input "Phone" at bounding box center [185, 97] width 127 height 16
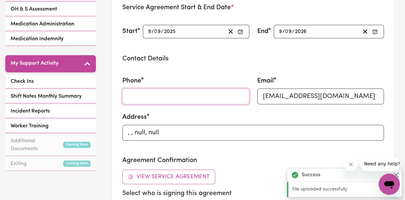
paste input "0409 495 545"
type input "0409 495 545"
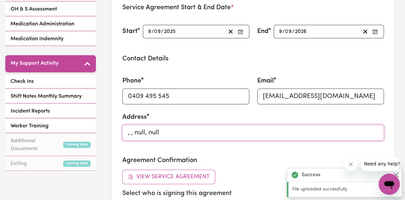
click at [147, 125] on input ", , null, null" at bounding box center [252, 133] width 261 height 16
click at [162, 125] on input ", , null, null" at bounding box center [252, 133] width 261 height 16
drag, startPoint x: 163, startPoint y: 125, endPoint x: 119, endPoint y: 119, distance: 44.7
click at [122, 125] on input ", , null, null" at bounding box center [252, 133] width 261 height 16
paste input "[STREET_ADDRESS]"
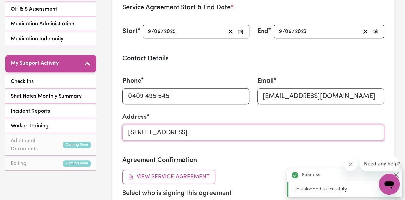
type input "[STREET_ADDRESS]"
click at [237, 157] on h3 "Agreement Confirmation" at bounding box center [252, 161] width 261 height 8
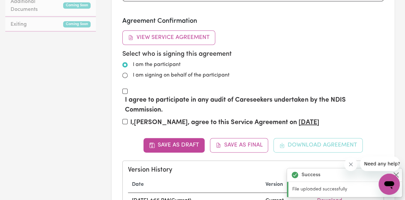
scroll to position [441, 0]
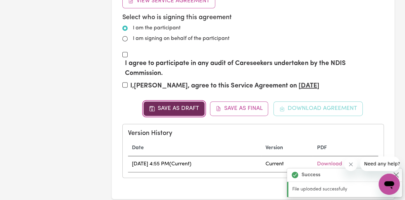
click at [179, 101] on button "Save as Draft" at bounding box center [173, 108] width 61 height 15
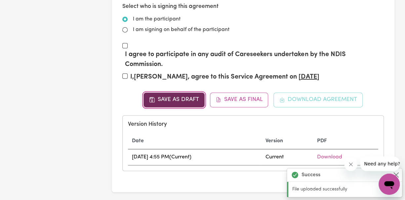
scroll to position [0, 0]
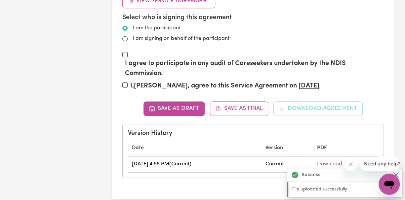
click at [306, 101] on div "Save as Draft Save as Final Download Agreement Version History Date Version PDF…" at bounding box center [252, 139] width 261 height 77
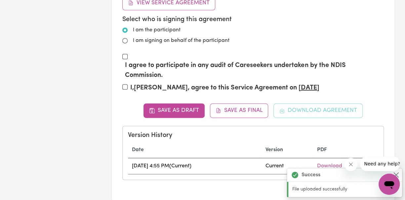
scroll to position [441, 0]
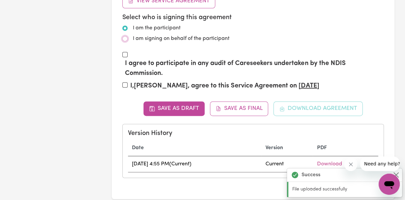
click at [125, 36] on input "I am signing on behalf of the participant" at bounding box center [124, 38] width 5 height 5
radio input "true"
radio input "false"
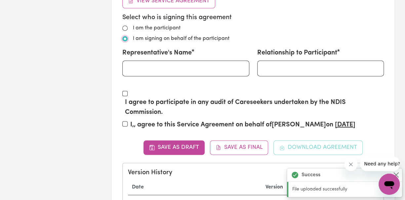
scroll to position [529, 0]
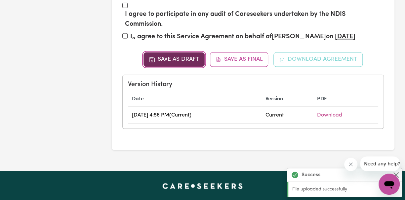
click at [179, 52] on button "Save as Draft" at bounding box center [173, 59] width 61 height 15
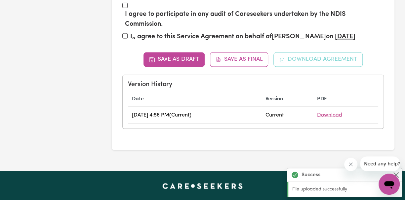
click at [332, 112] on link "Download" at bounding box center [329, 114] width 25 height 5
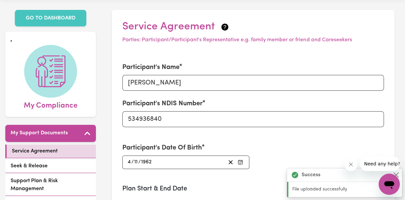
scroll to position [0, 0]
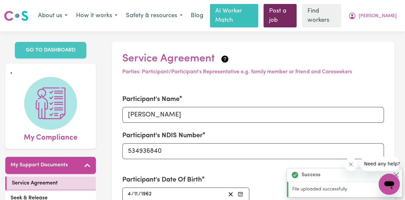
click at [296, 12] on link "Post a job" at bounding box center [279, 15] width 33 height 23
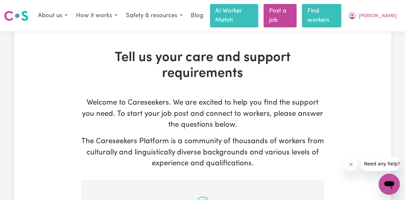
click at [341, 14] on link "Find workers" at bounding box center [321, 15] width 39 height 23
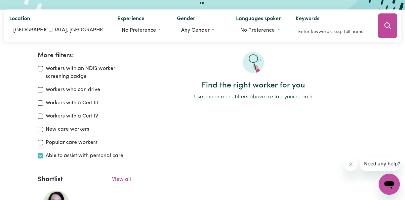
scroll to position [220, 0]
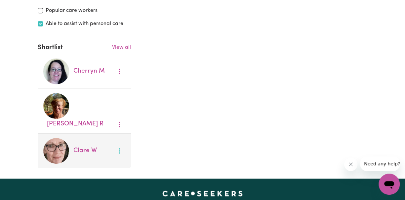
click at [119, 148] on icon "More options" at bounding box center [119, 151] width 7 height 7
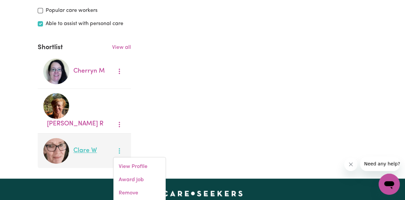
click at [90, 148] on link "[PERSON_NAME]" at bounding box center [84, 151] width 23 height 6
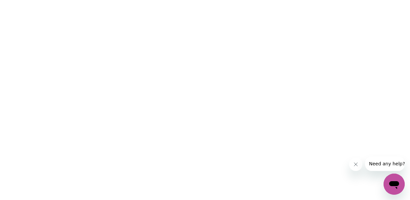
click at [356, 166] on icon "Close message from company" at bounding box center [355, 164] width 5 height 5
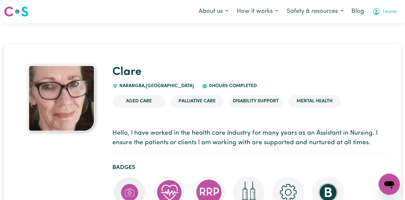
click at [392, 12] on span "Leonie" at bounding box center [390, 11] width 14 height 7
click at [366, 26] on link "My SC Dashboard" at bounding box center [374, 25] width 52 height 13
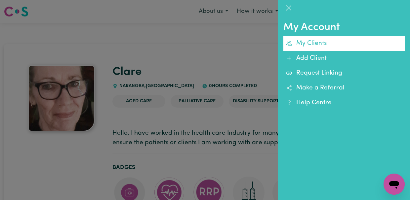
click at [313, 46] on link "My Clients" at bounding box center [343, 43] width 121 height 15
